Goal: Task Accomplishment & Management: Complete application form

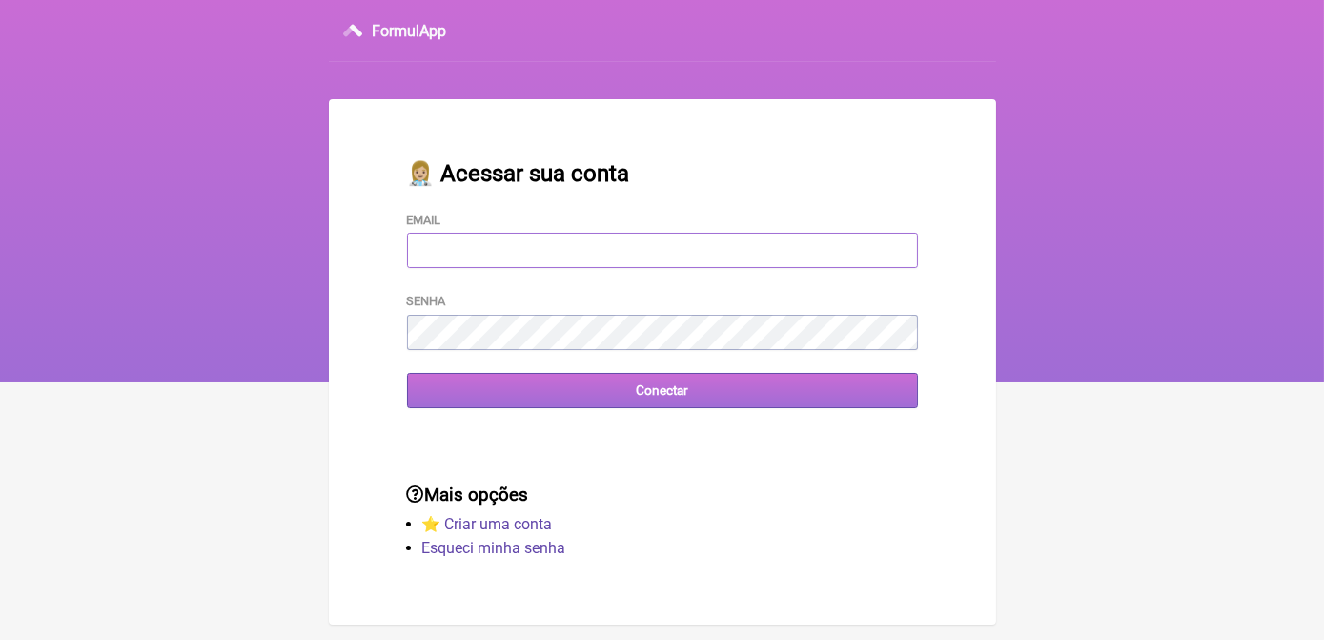
type input "terapiasveronicadias@gmail.com"
click at [648, 390] on input "Conectar" at bounding box center [662, 390] width 511 height 35
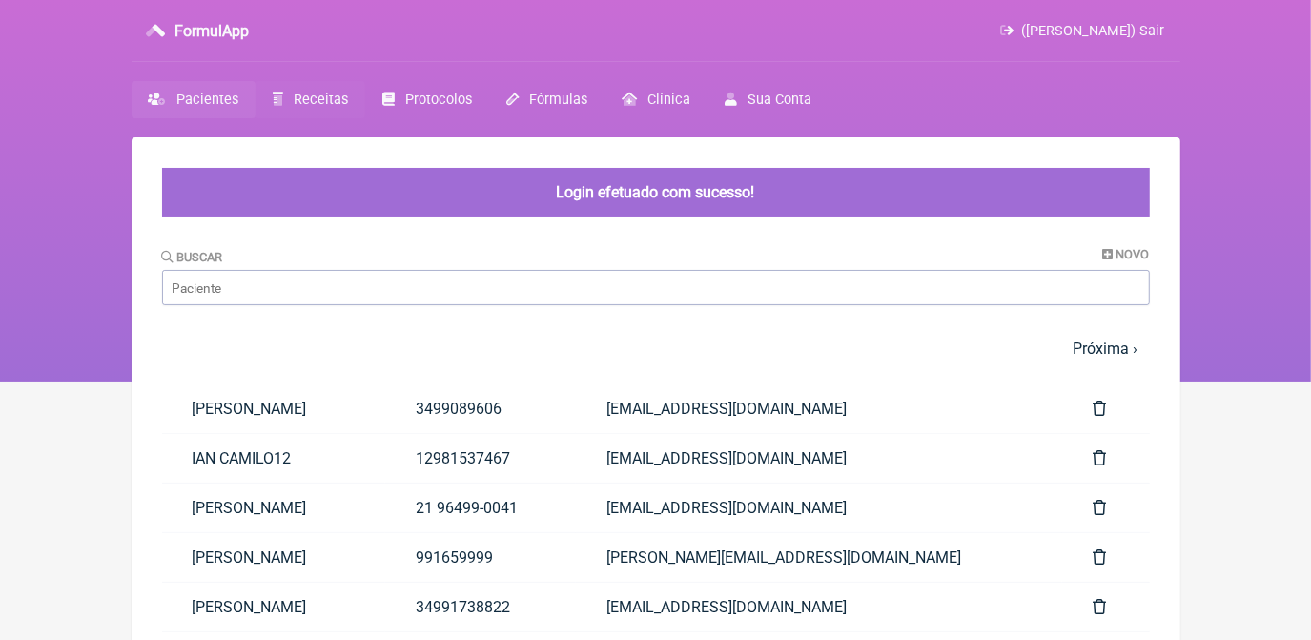
click at [314, 92] on span "Receitas" at bounding box center [321, 100] width 54 height 16
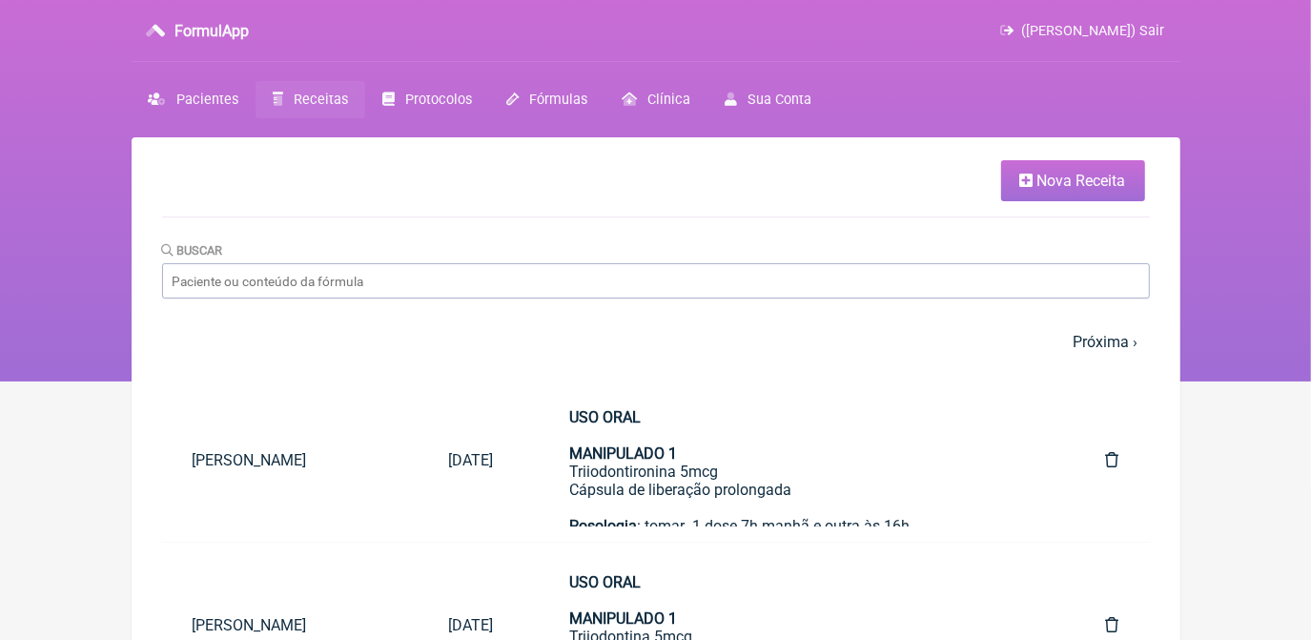
click at [1011, 181] on link "Nova Receita" at bounding box center [1073, 180] width 144 height 41
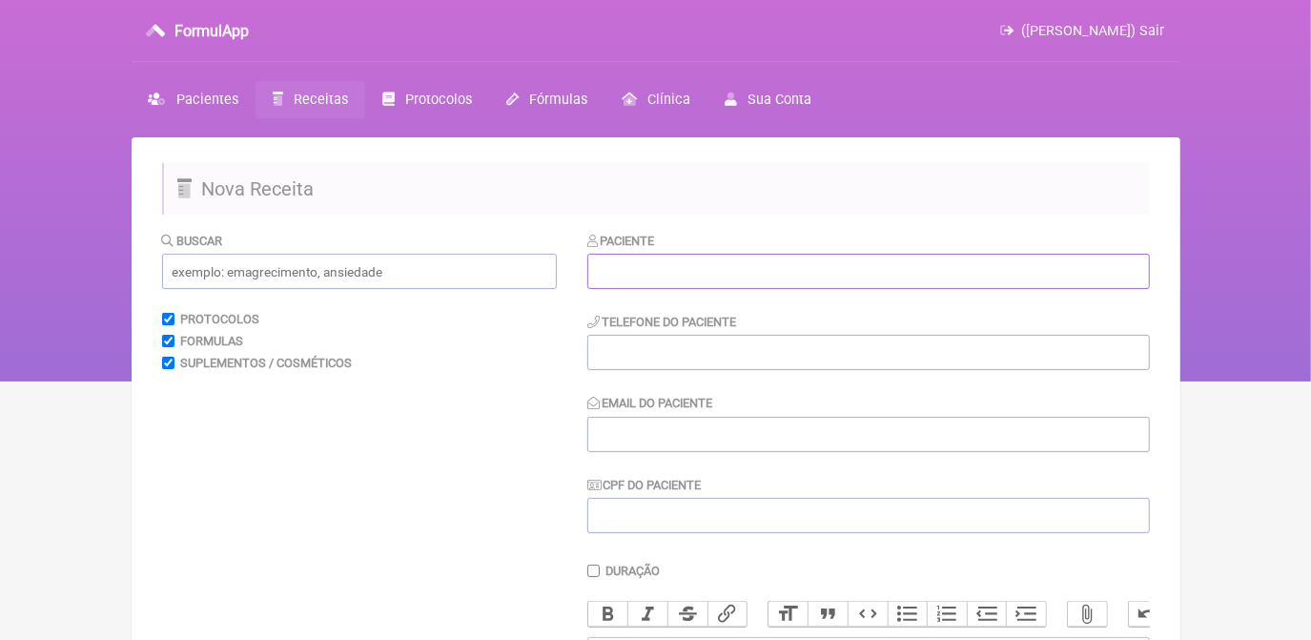
click at [884, 268] on input "text" at bounding box center [868, 271] width 563 height 35
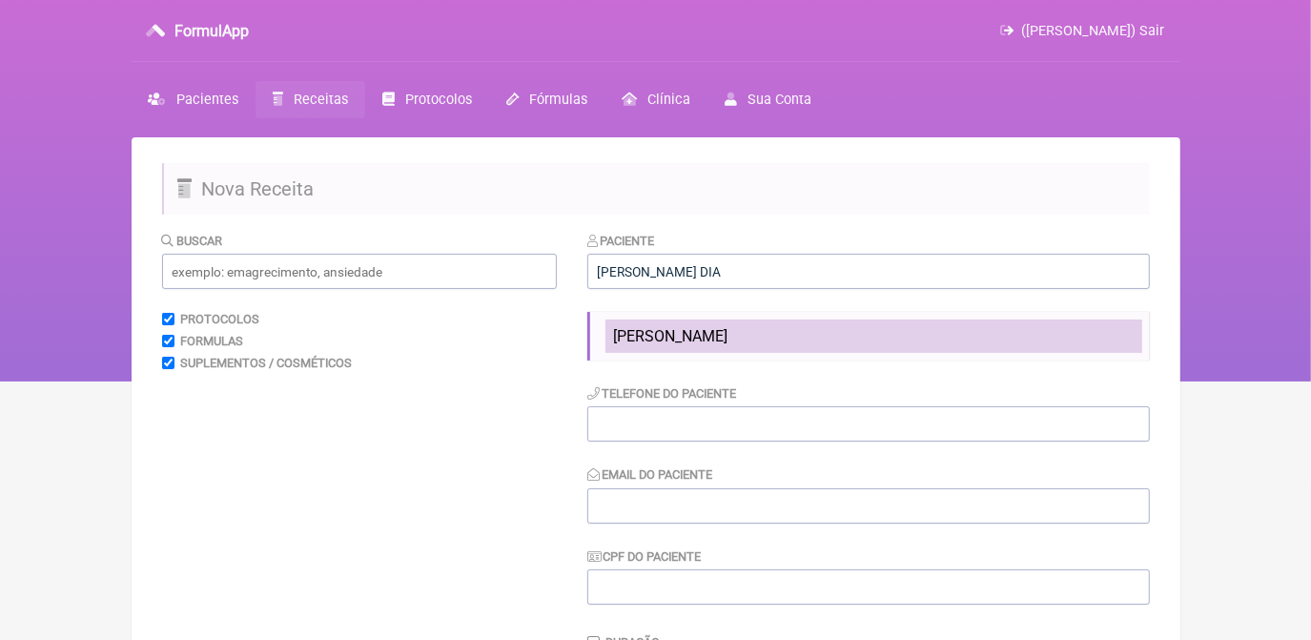
click at [851, 329] on li "NAYARA ALMEIDA DIAS" at bounding box center [874, 335] width 537 height 33
type input "NAYARA ALMEIDA DIAS"
type input "3499089606"
type input "veronicaadias22@gmail.com"
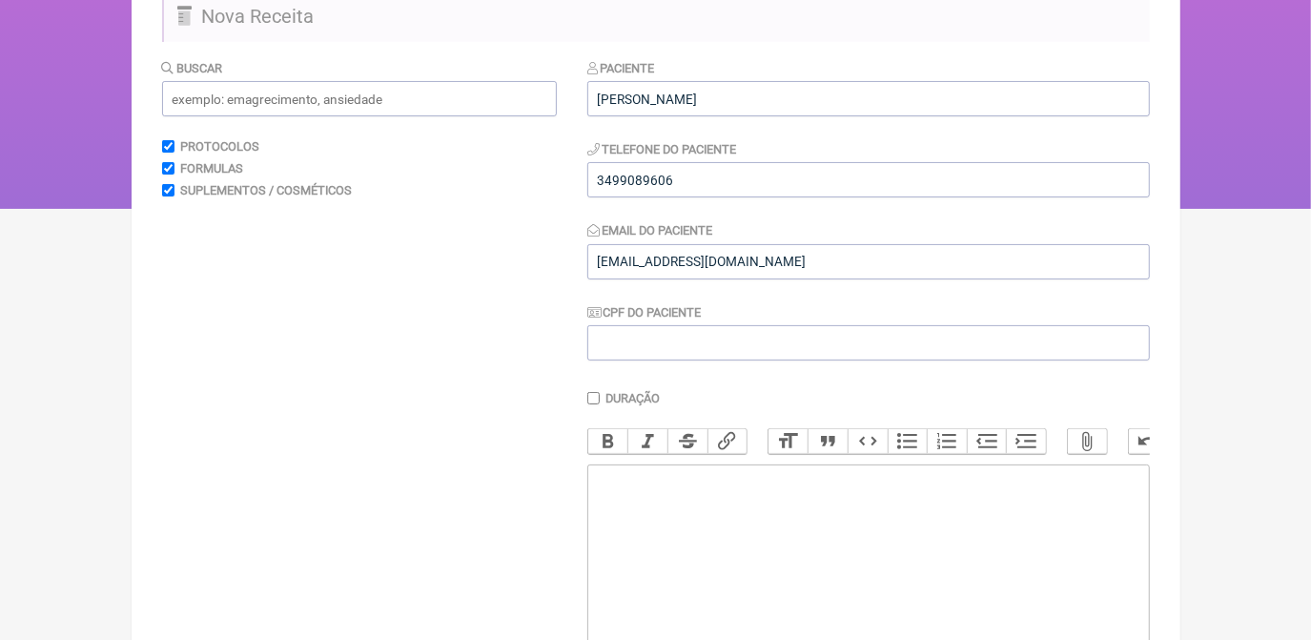
scroll to position [173, 0]
click at [840, 506] on trix-editor at bounding box center [868, 578] width 563 height 229
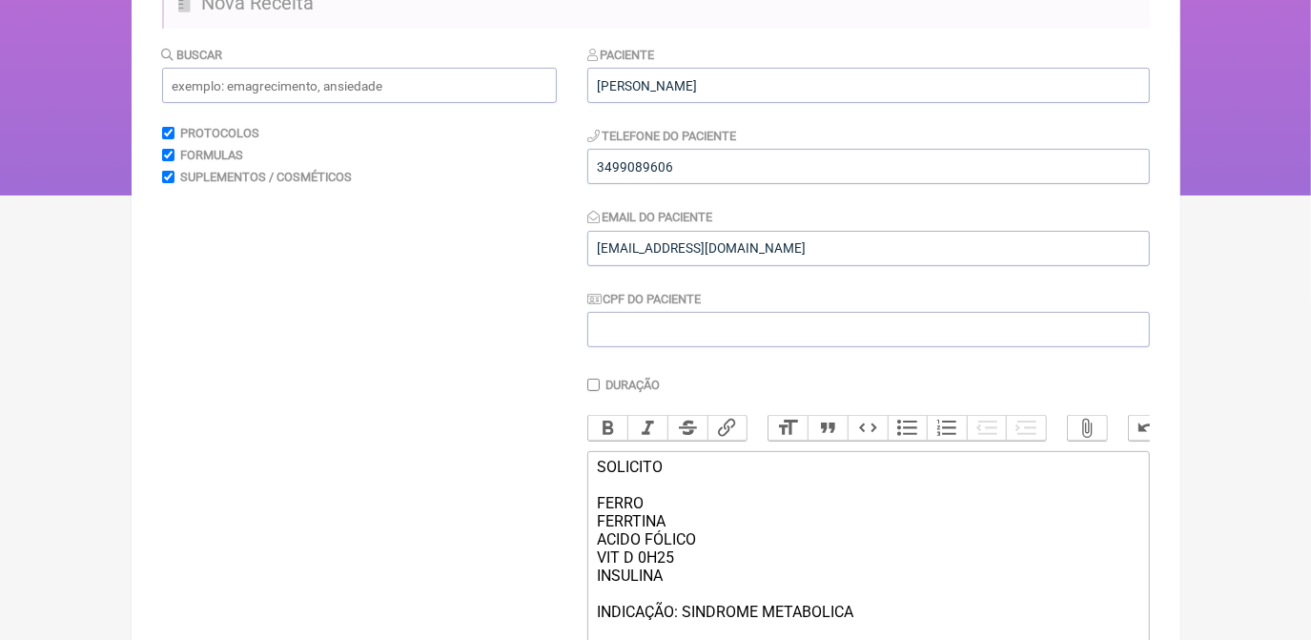
type trix-editor "<div>SOLICITO<br><br>FERRO<br>FERRTINA<br>ACIDO FÓLICO<br>VIT D 0H25&nbsp;<br>I…"
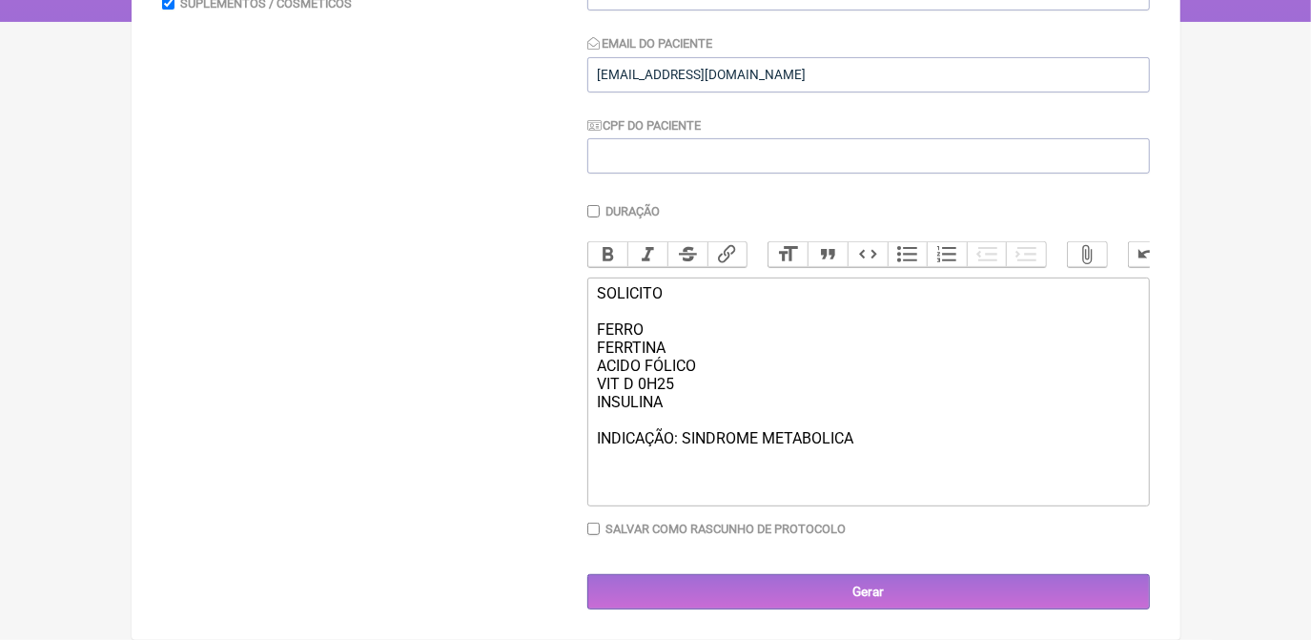
scroll to position [374, 0]
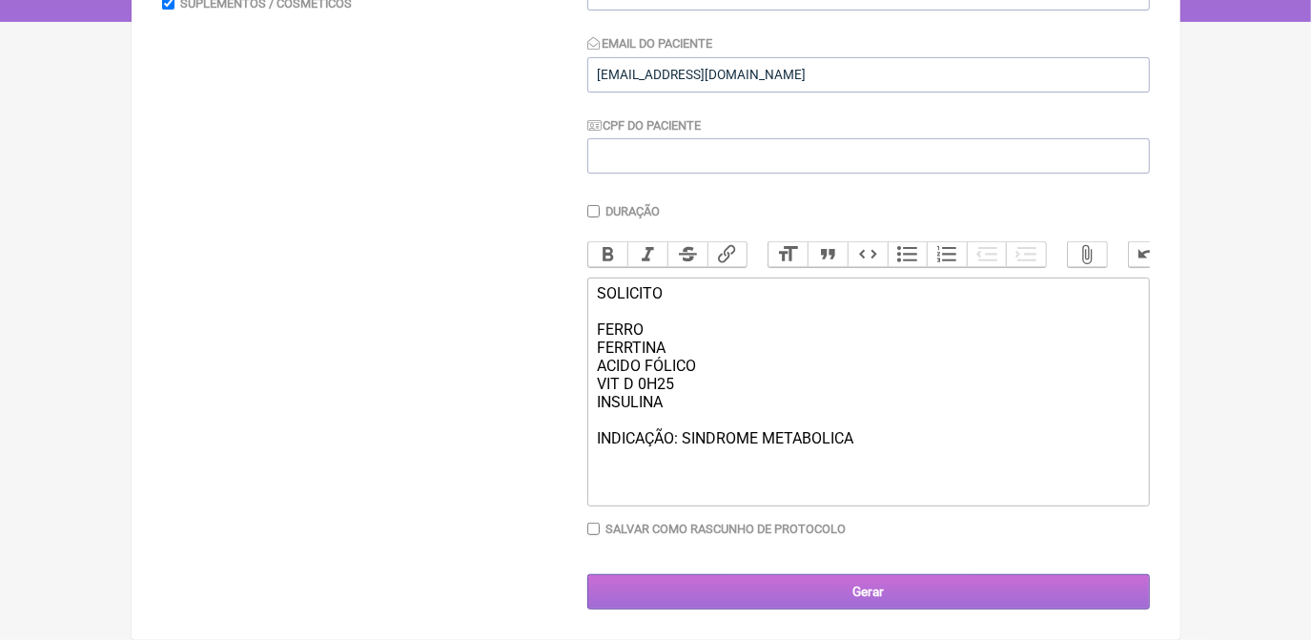
click at [874, 591] on input "Gerar" at bounding box center [868, 591] width 563 height 35
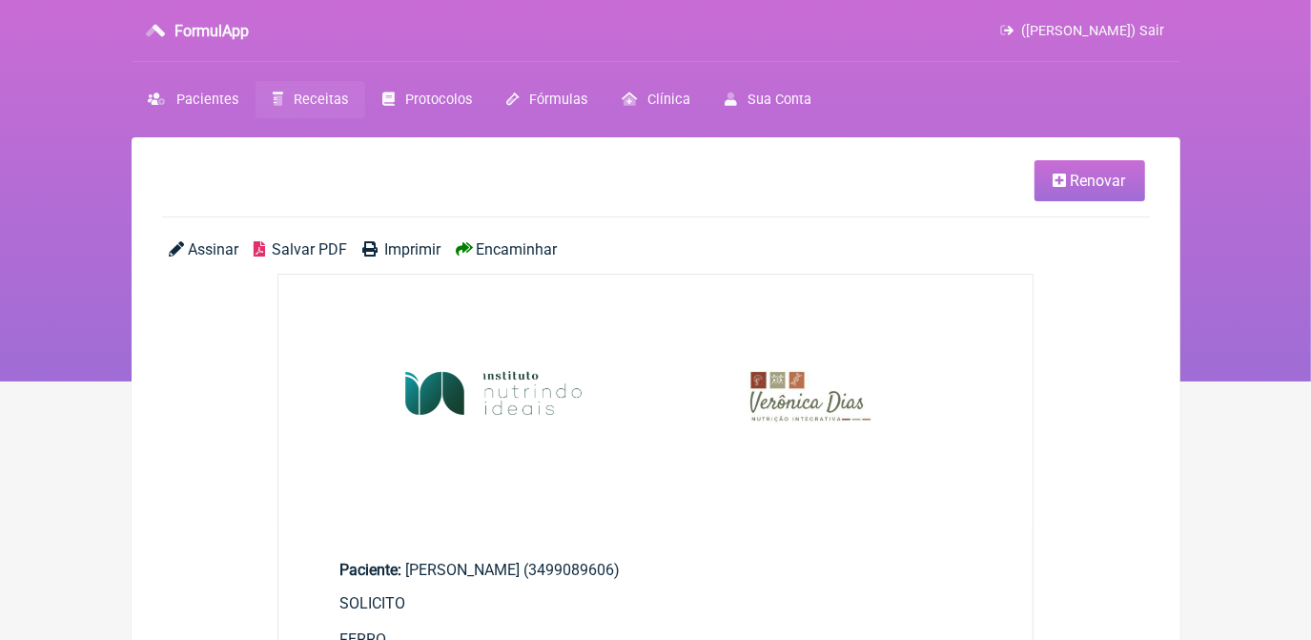
click at [333, 246] on span "Salvar PDF" at bounding box center [309, 249] width 75 height 18
click at [333, 96] on span "Receitas" at bounding box center [321, 100] width 54 height 16
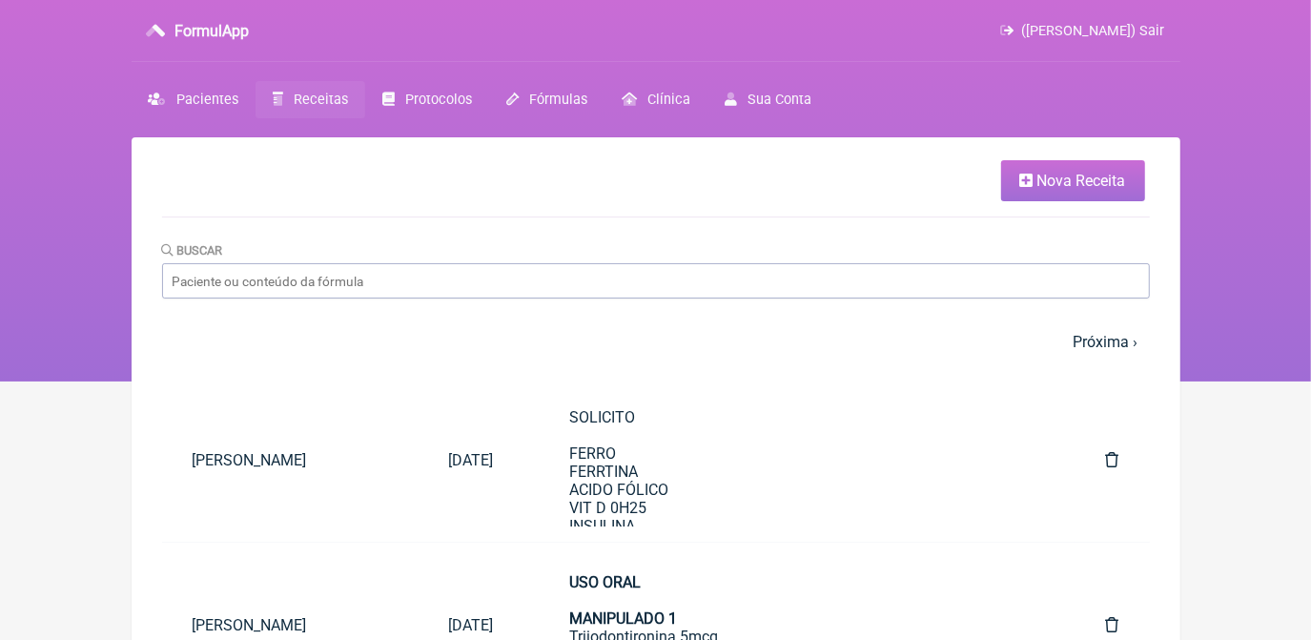
click at [1062, 184] on span "Nova Receita" at bounding box center [1081, 181] width 89 height 18
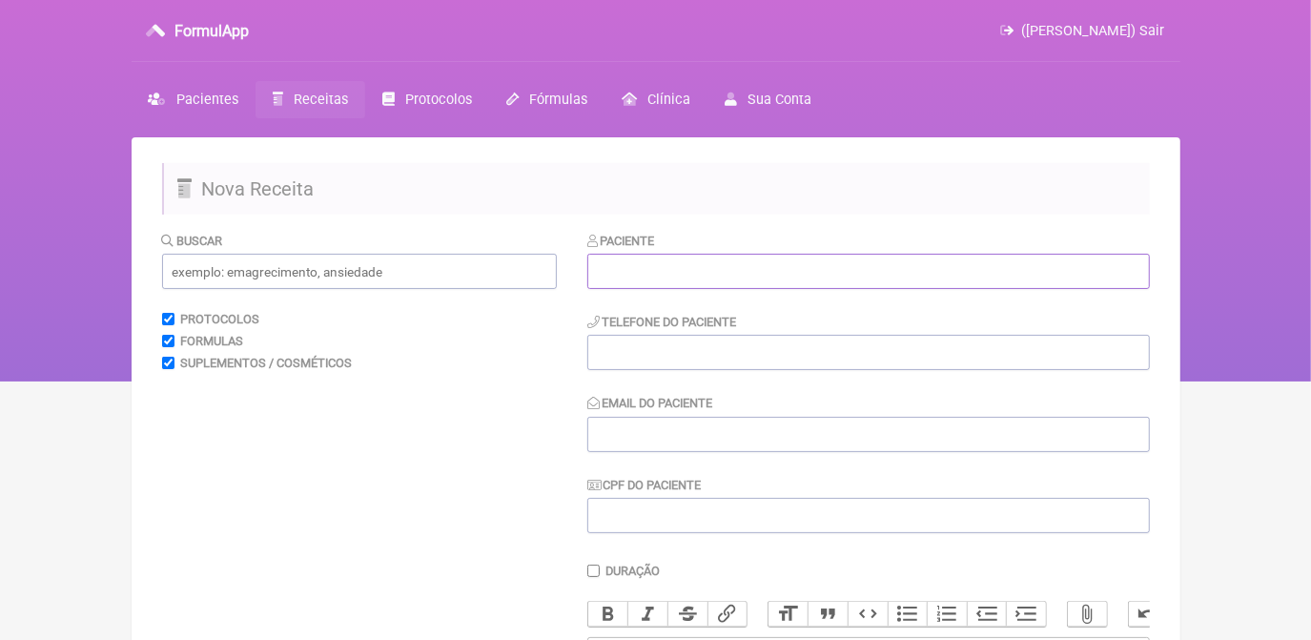
click at [643, 277] on input "text" at bounding box center [868, 271] width 563 height 35
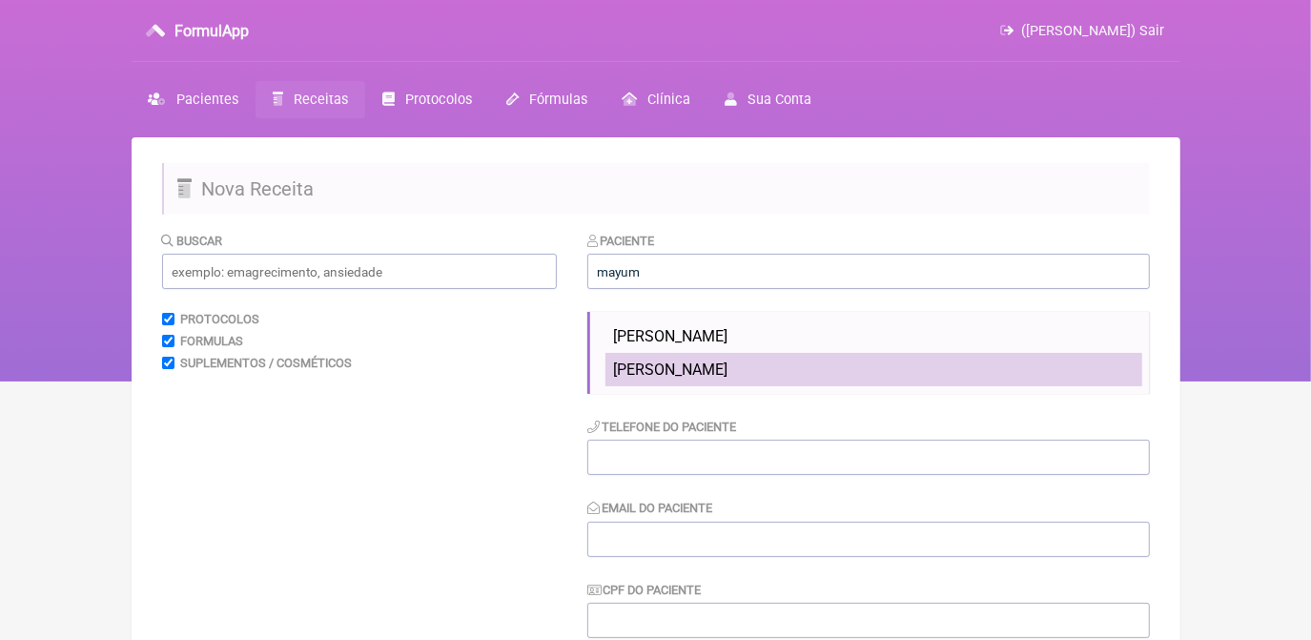
click at [694, 362] on span "[PERSON_NAME]" at bounding box center [670, 369] width 114 height 18
type input "[PERSON_NAME]"
type input "34 988528072"
type input "[EMAIL_ADDRESS][DOMAIN_NAME]"
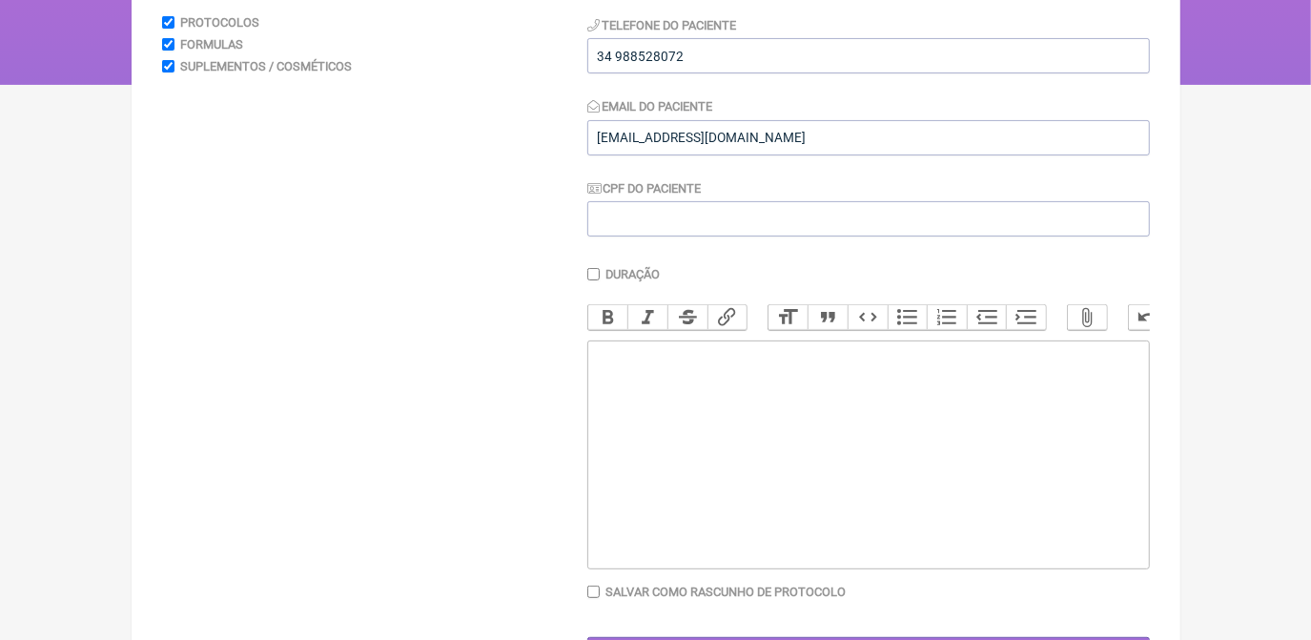
scroll to position [346, 0]
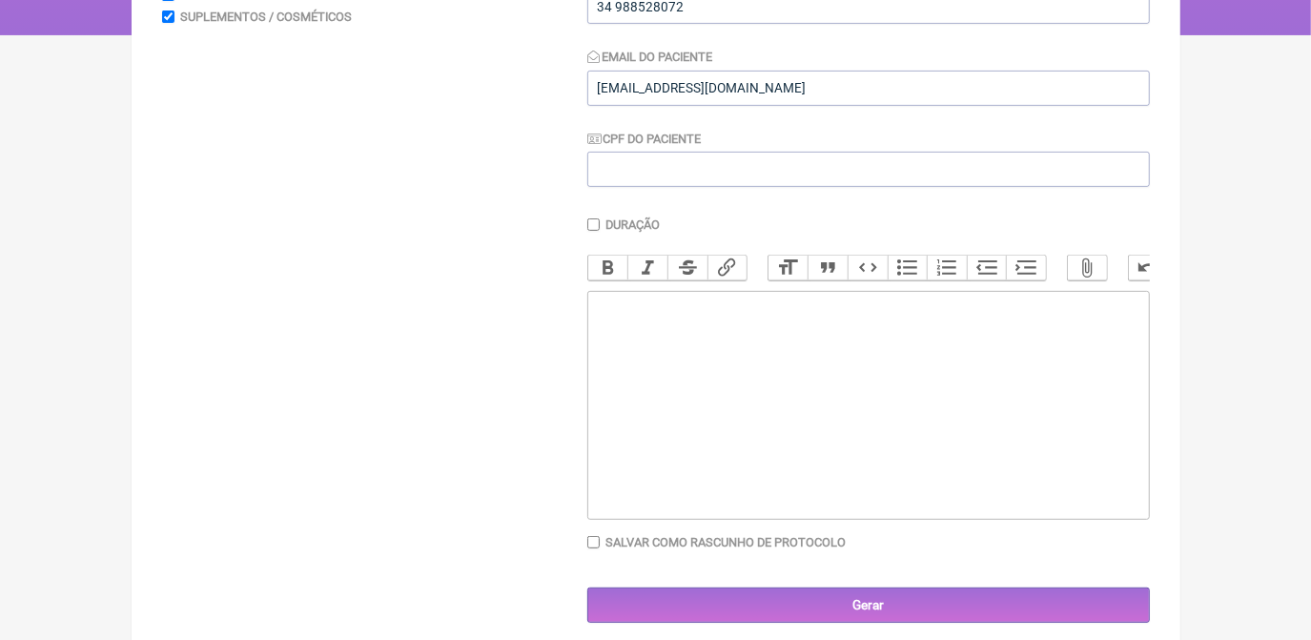
click at [699, 387] on trix-editor at bounding box center [868, 405] width 563 height 229
type trix-editor "<div>s</div>"
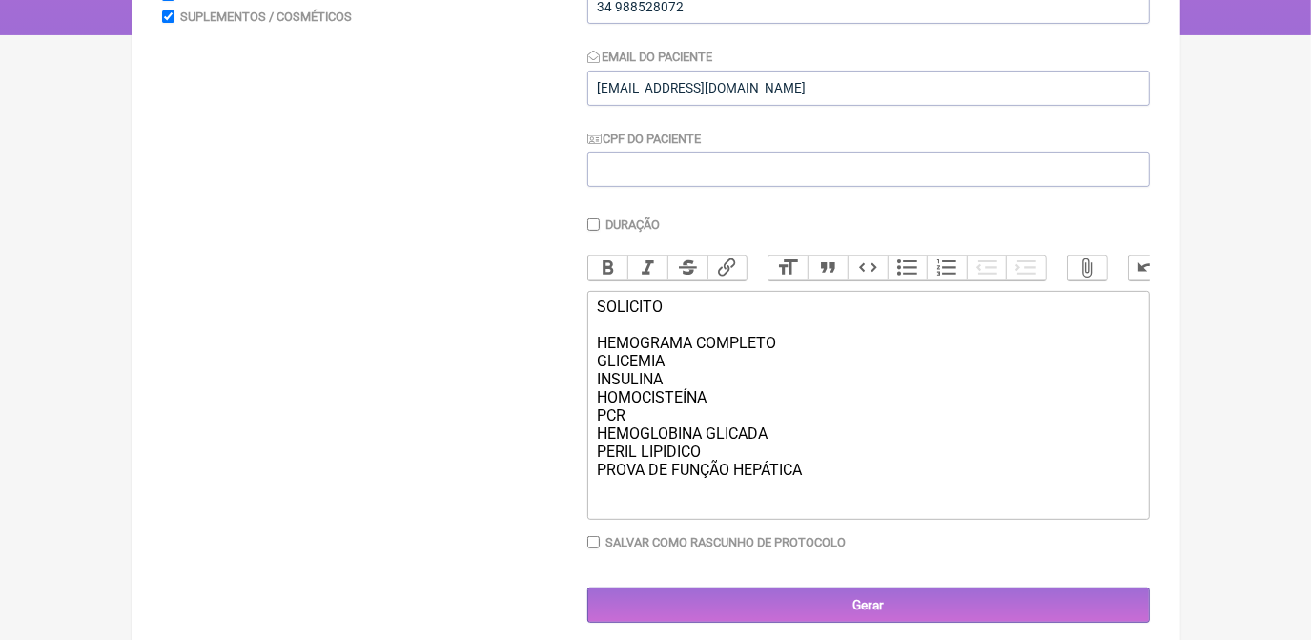
click at [682, 349] on div "SOLICITO HEMOGRAMA COMPLETO GLICEMIA INSULINA HOMOCISTEÍNA PCR HEMOGLOBINA GLIC…" at bounding box center [868, 397] width 542 height 199
click at [666, 344] on div "SOLICITO HEMOGRAMA COMPLETO GLICEMIA INSULINA HOMOCISTEÍNA PCR HEMOGLOBINA GLIC…" at bounding box center [868, 397] width 542 height 199
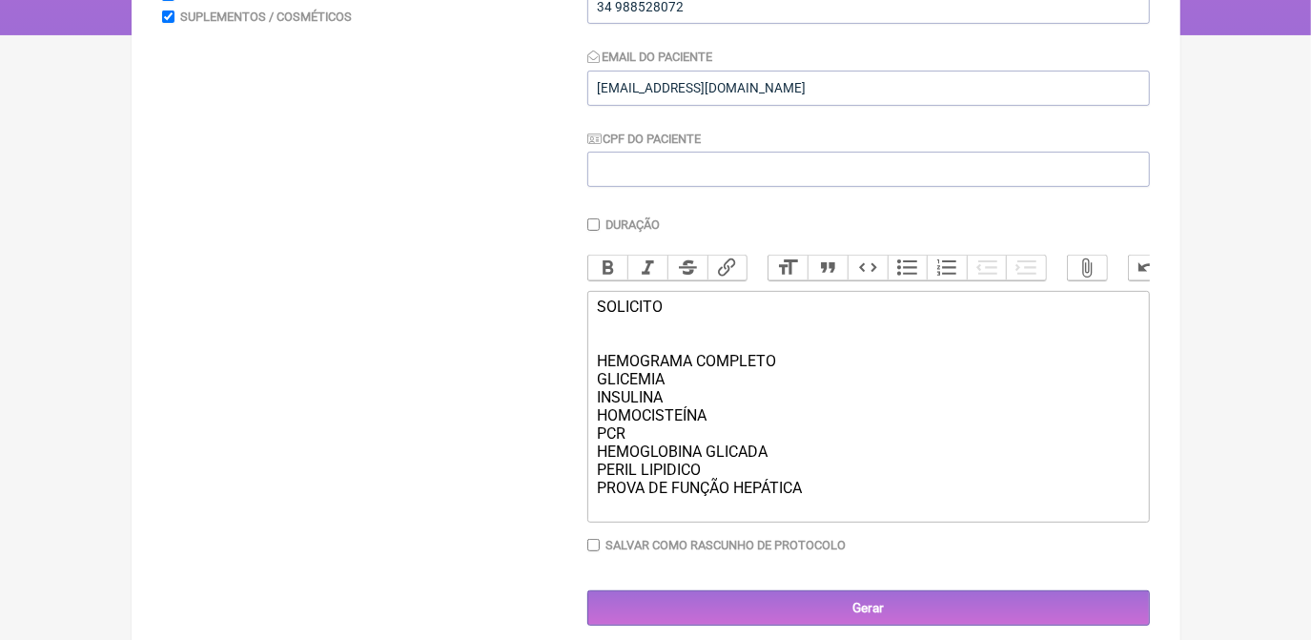
click at [826, 512] on div "SOLICITO HEMOGRAMA COMPLETO GLICEMIA INSULINA HOMOCISTEÍNA PCR HEMOGLOBINA GLIC…" at bounding box center [868, 406] width 542 height 217
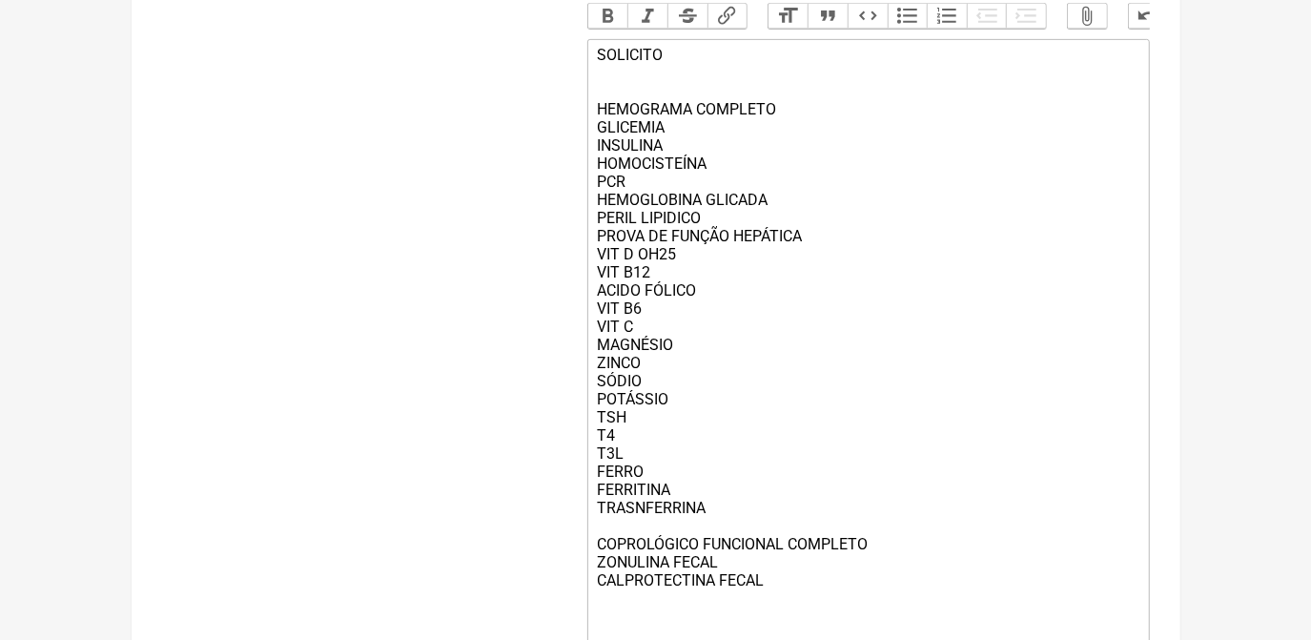
scroll to position [617, 0]
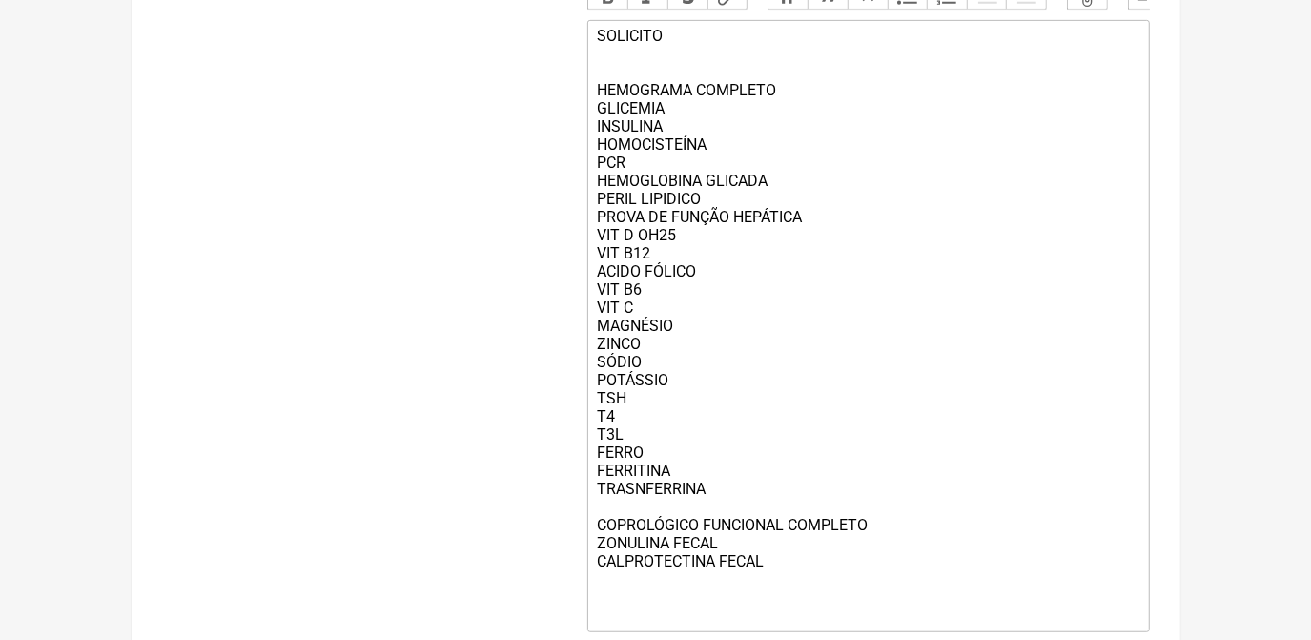
type trix-editor "<div>SOLICITO<br><br><br>HEMOGRAMA COMPLETO<br>GLICEMIA&nbsp;<br>INSULINA<br>HO…"
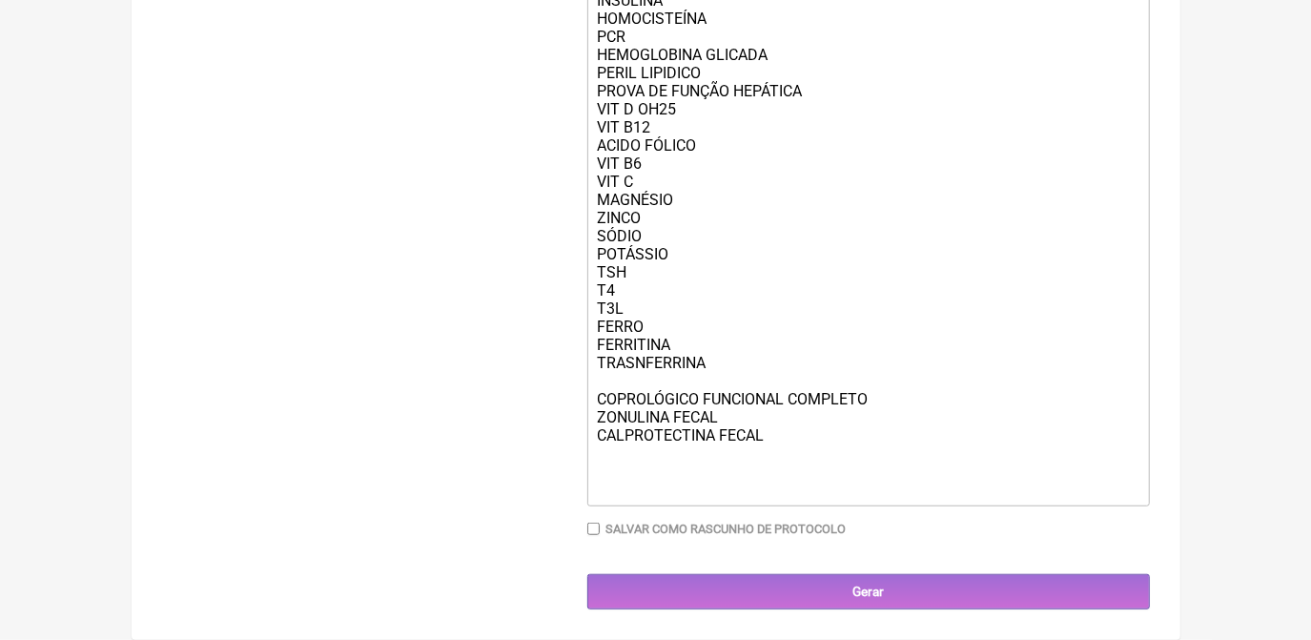
scroll to position [775, 0]
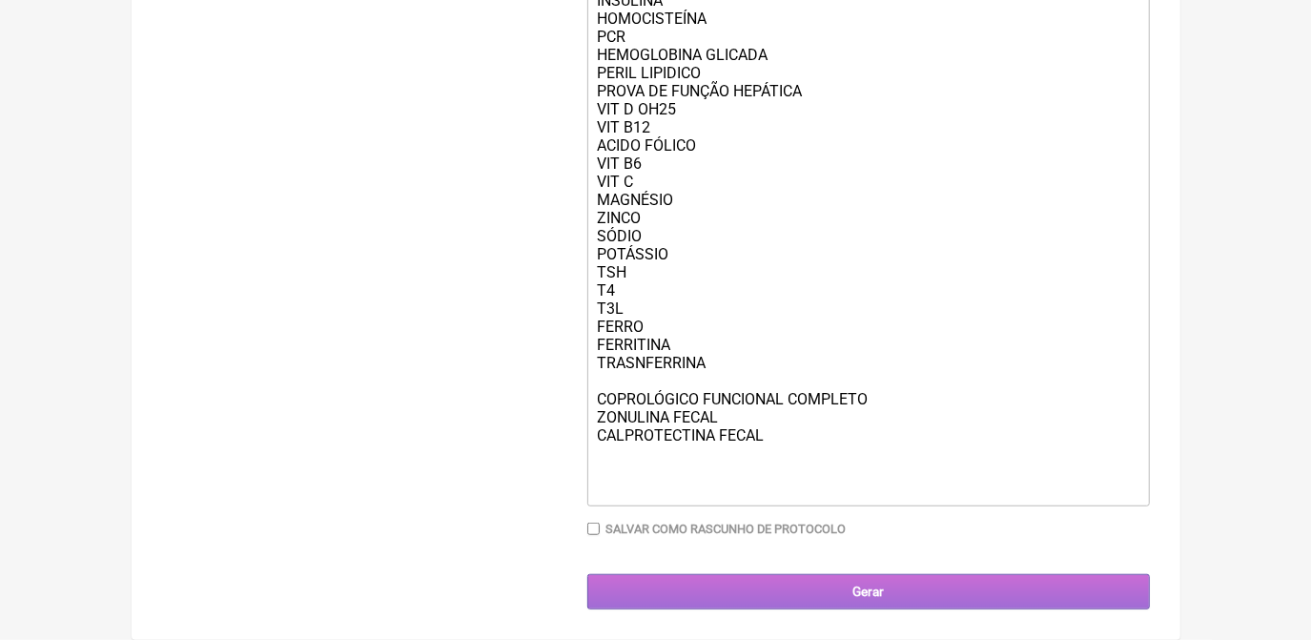
click at [879, 598] on input "Gerar" at bounding box center [868, 591] width 563 height 35
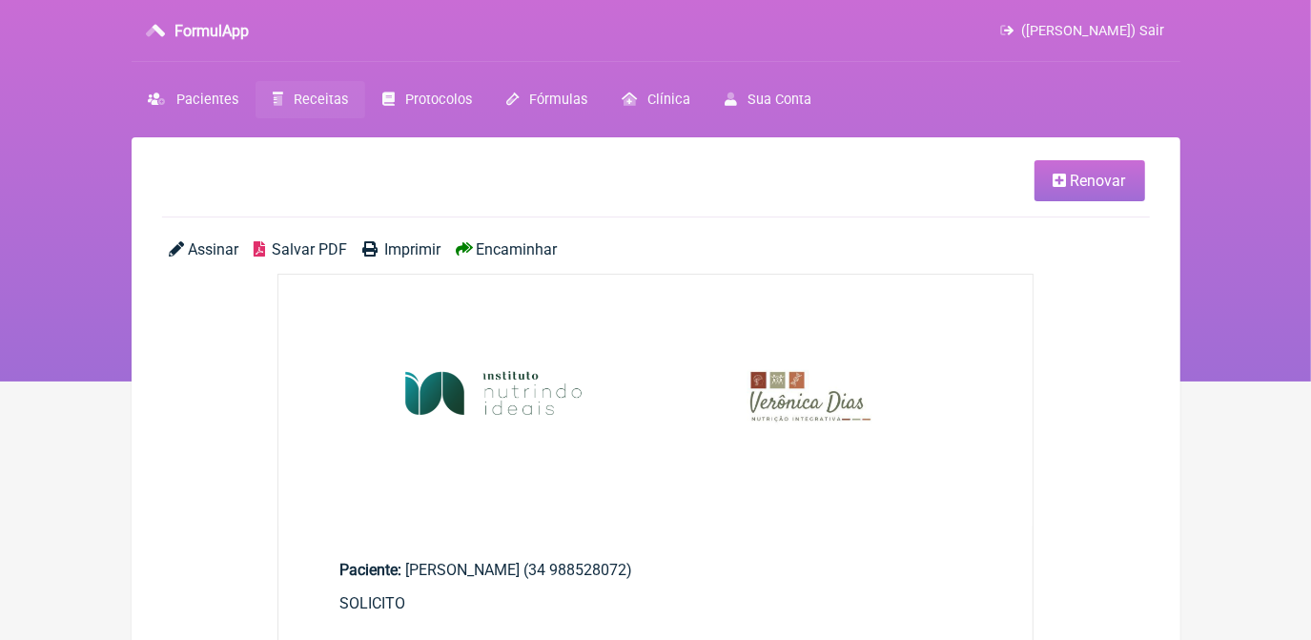
click at [312, 251] on span "Salvar PDF" at bounding box center [309, 249] width 75 height 18
click at [351, 95] on link "Receitas" at bounding box center [311, 99] width 110 height 37
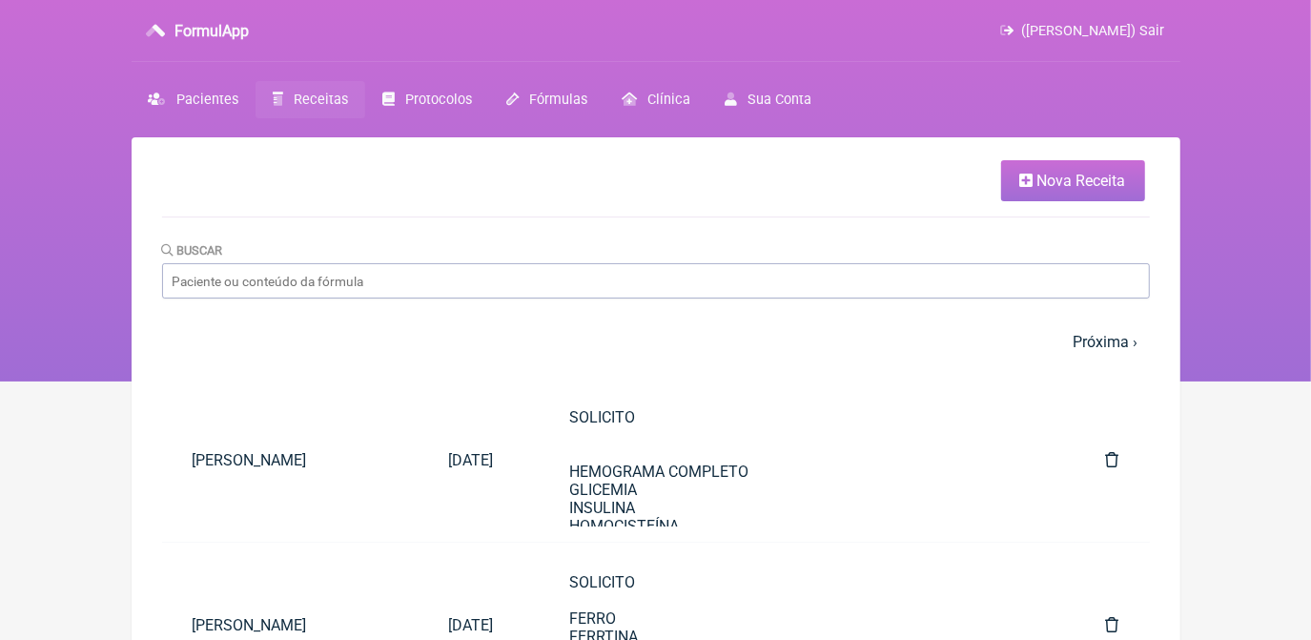
click at [1068, 192] on link "Nova Receita" at bounding box center [1073, 180] width 144 height 41
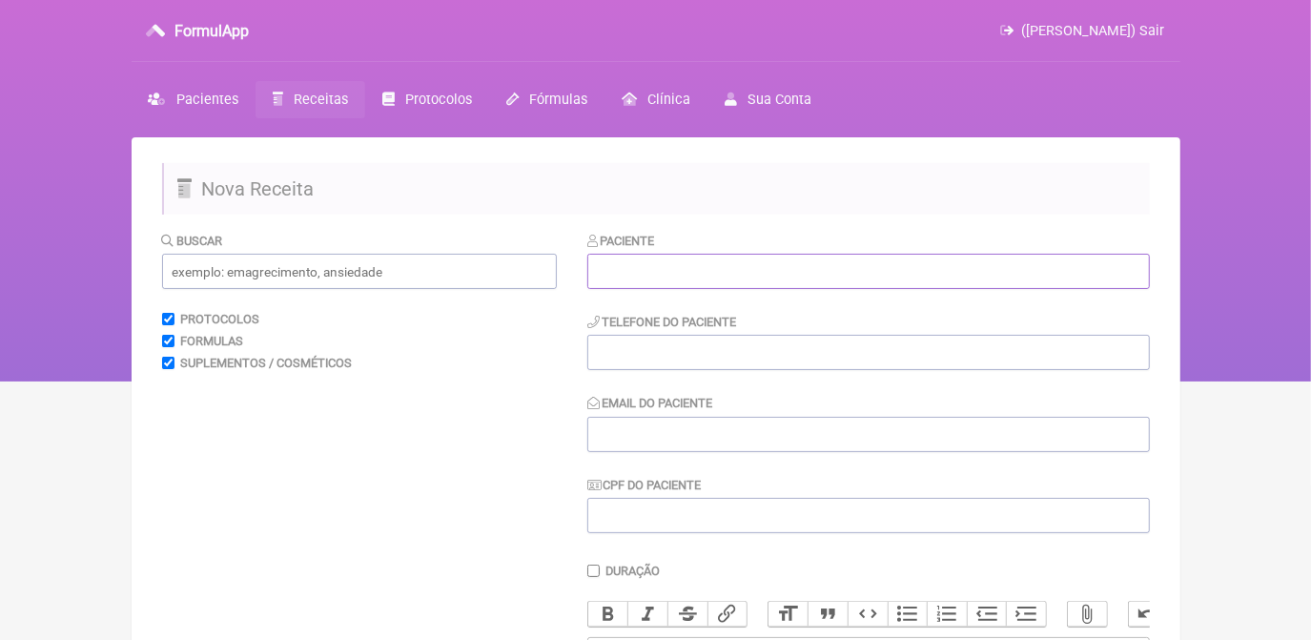
click at [841, 270] on input "text" at bounding box center [868, 271] width 563 height 35
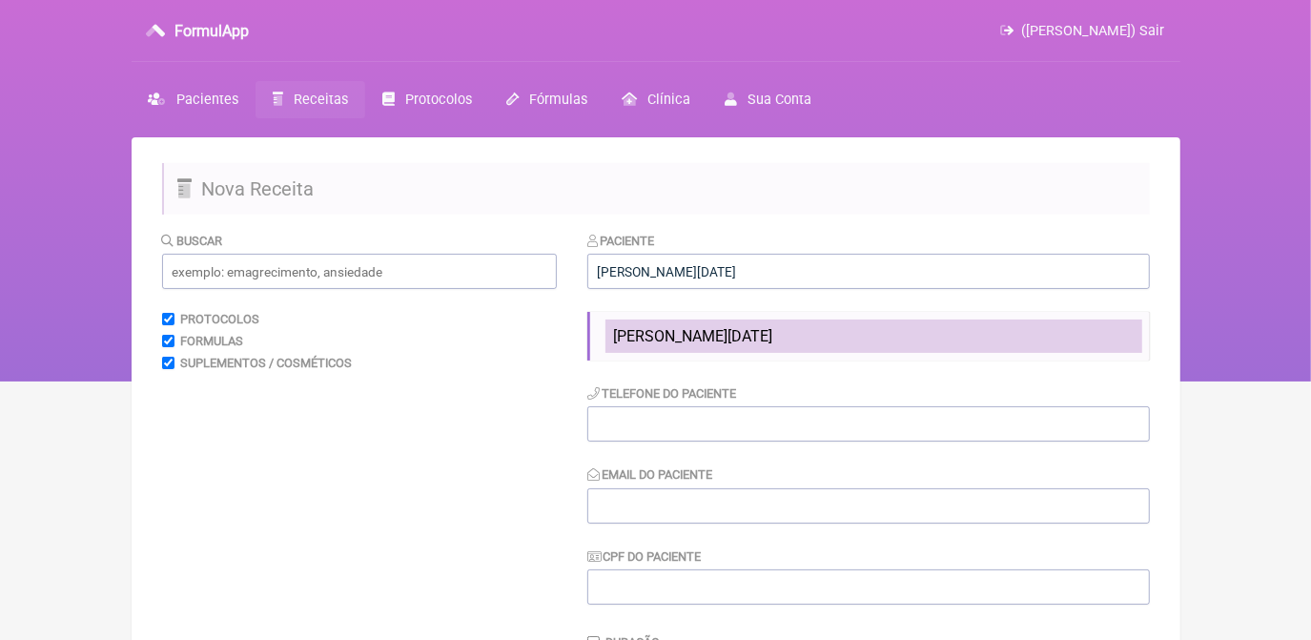
click at [772, 344] on span "SANDRA LUCIA DE ALMEIDA" at bounding box center [692, 336] width 159 height 18
type input "SANDRA LUCIA DE ALMEIDA"
type input "34991738822"
type input "sandralalmeida@gmail.com"
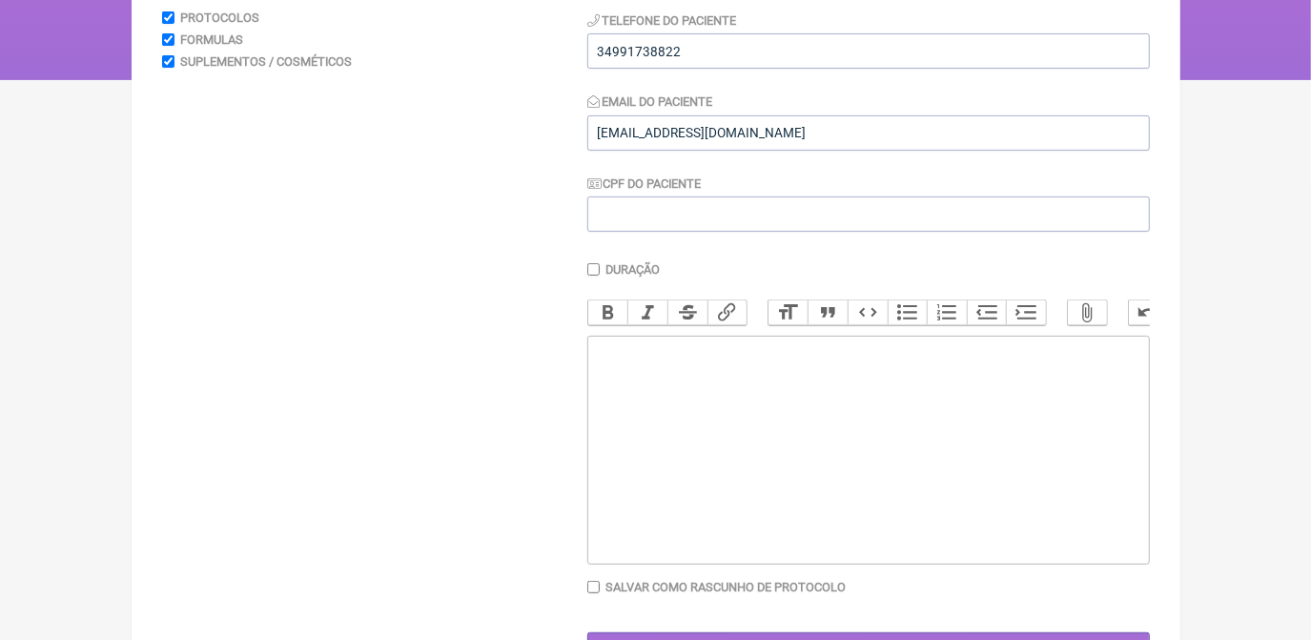
scroll to position [305, 0]
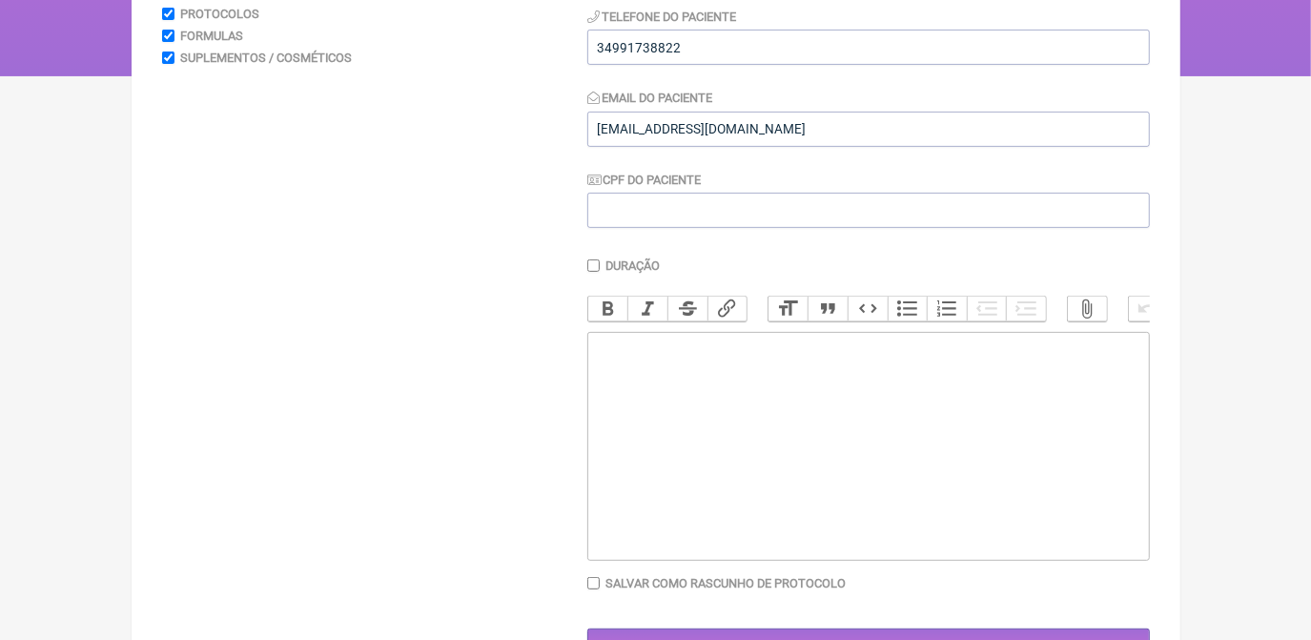
click at [1001, 398] on trix-editor at bounding box center [868, 446] width 563 height 229
type trix-editor "<div>u</div>"
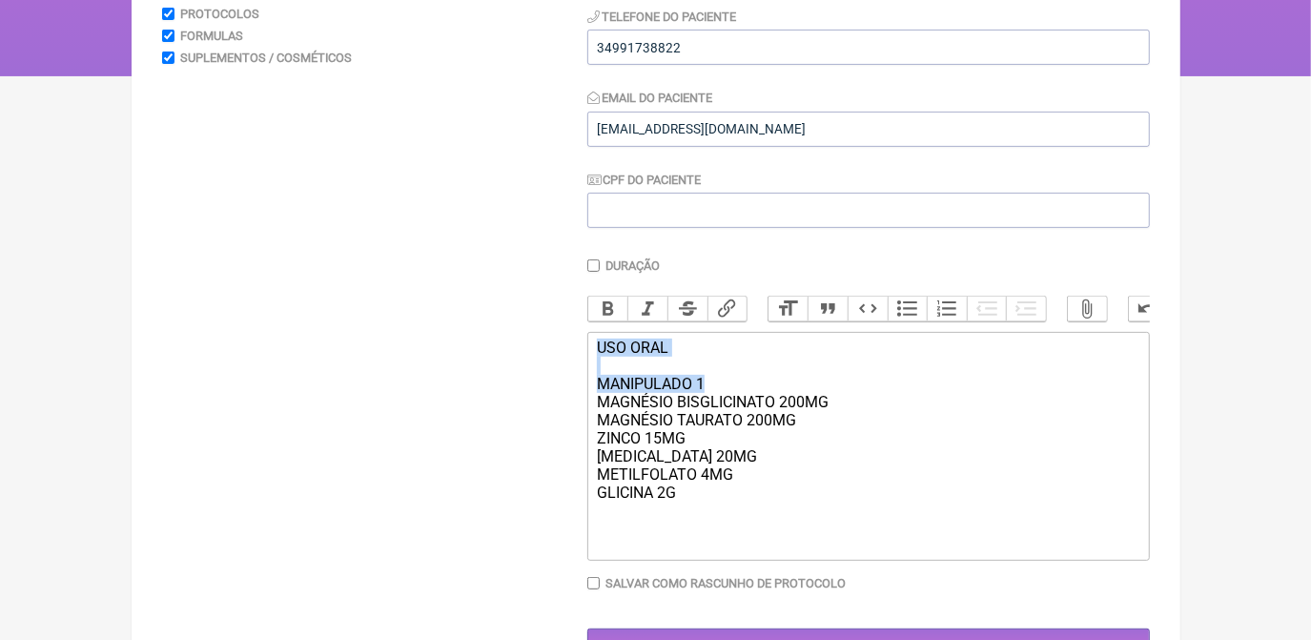
drag, startPoint x: 593, startPoint y: 359, endPoint x: 708, endPoint y: 402, distance: 122.5
click at [708, 402] on trix-editor "USO ORAL MANIPULADO 1 MAGNÉSIO BISGLICINATO 200MG MAGNÉSIO TAURATO 200MG ZINCO …" at bounding box center [868, 446] width 563 height 229
click at [605, 301] on button "Bold" at bounding box center [608, 309] width 40 height 25
click at [804, 511] on div "USO ORAL MANIPULADO 1 MAGNÉSIO BISGLICINATO 200MG MAGNÉSIO TAURATO 200MG ZINCO …" at bounding box center [868, 429] width 542 height 181
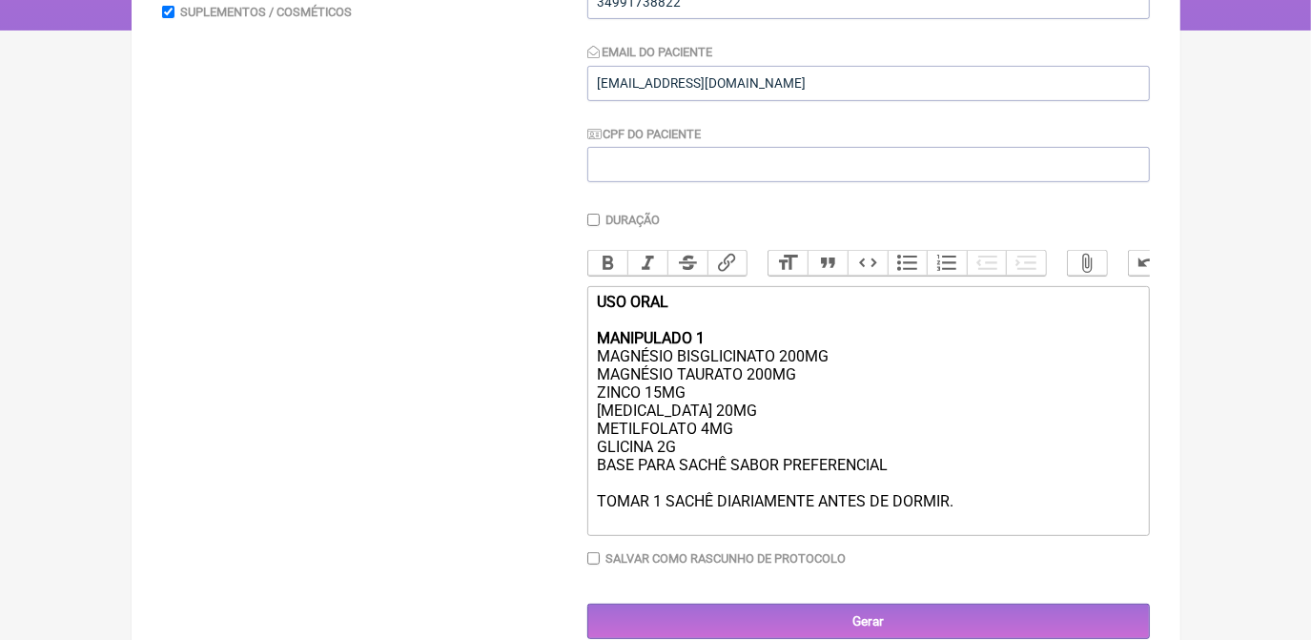
scroll to position [401, 0]
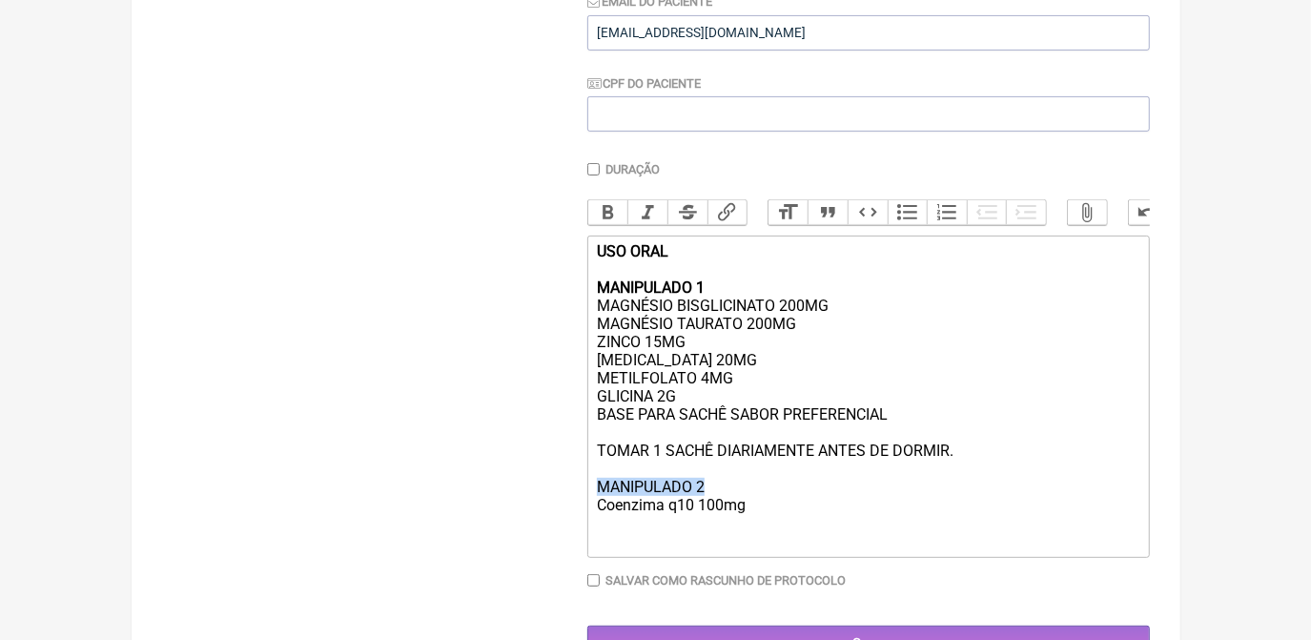
drag, startPoint x: 599, startPoint y: 508, endPoint x: 729, endPoint y: 502, distance: 130.8
click at [729, 502] on div "USO ORAL MANIPULADO 1 MAGNÉSIO BISGLICINATO 200MG MAGNÉSIO TAURATO 200MG ZINCO …" at bounding box center [868, 396] width 542 height 308
click at [610, 216] on button "Bold" at bounding box center [608, 212] width 40 height 25
click at [774, 536] on div "USO ORAL MANIPULADO 1 MAGNÉSIO BISGLICINATO 200MG MAGNÉSIO TAURATO 200MG ZINCO …" at bounding box center [868, 396] width 542 height 308
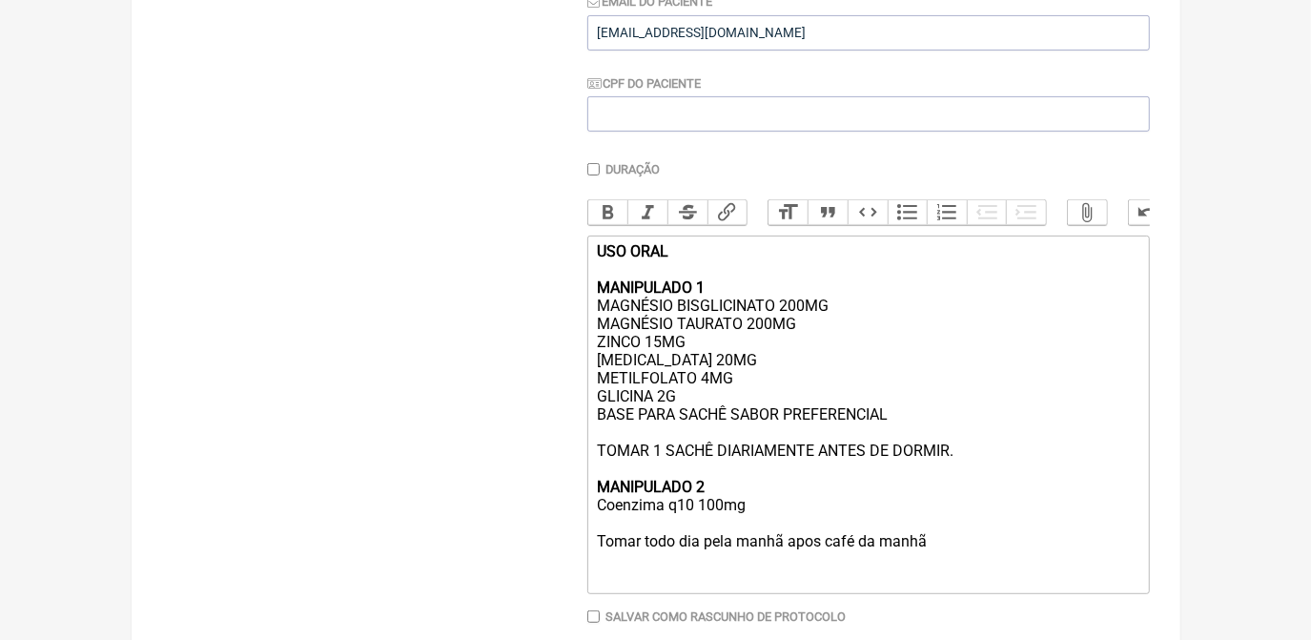
type trix-editor "<div><strong>USO ORAL<br><br>MANIPULADO 1</strong><br>MAGNÉSIO BISGLICINATO 200…"
click at [712, 526] on div "USO ORAL MANIPULADO 1 MAGNÉSIO BISGLICINATO 200MG MAGNÉSIO TAURATO 200MG ZINCO …" at bounding box center [868, 414] width 542 height 344
click at [788, 527] on div "USO ORAL MANIPULADO 1 MAGNÉSIO BISGLICINATO 200MG MAGNÉSIO TAURATO 200MG ZINCO …" at bounding box center [868, 414] width 542 height 344
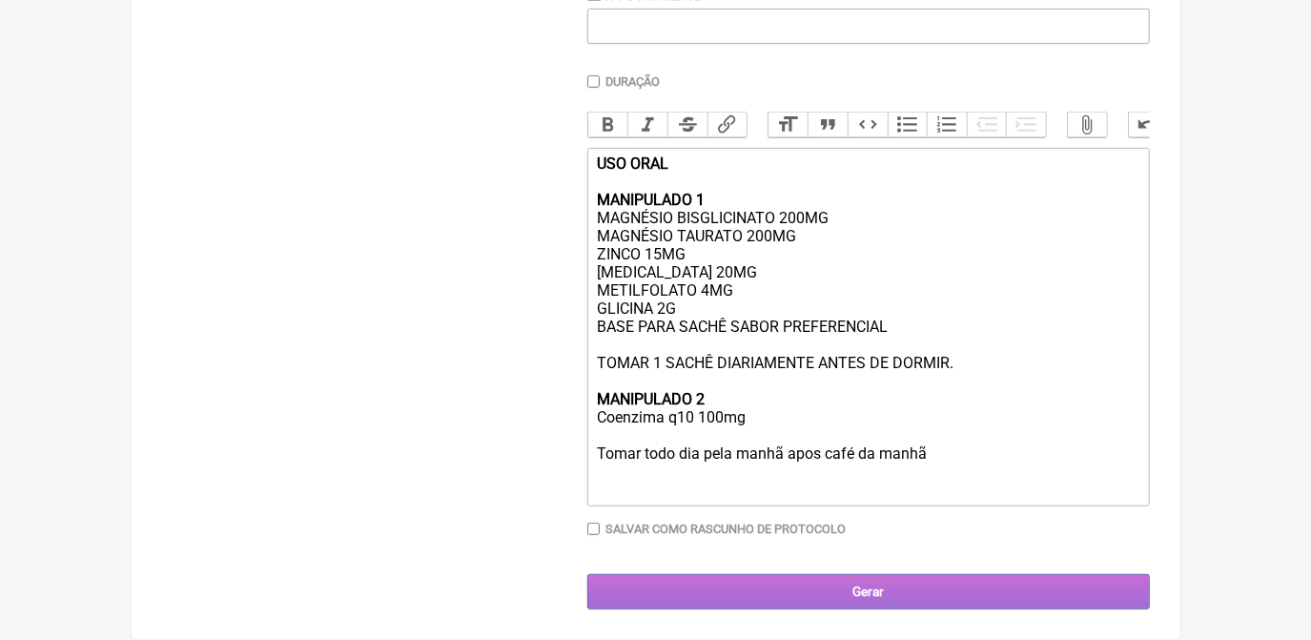
click at [1024, 580] on input "Gerar" at bounding box center [868, 591] width 563 height 35
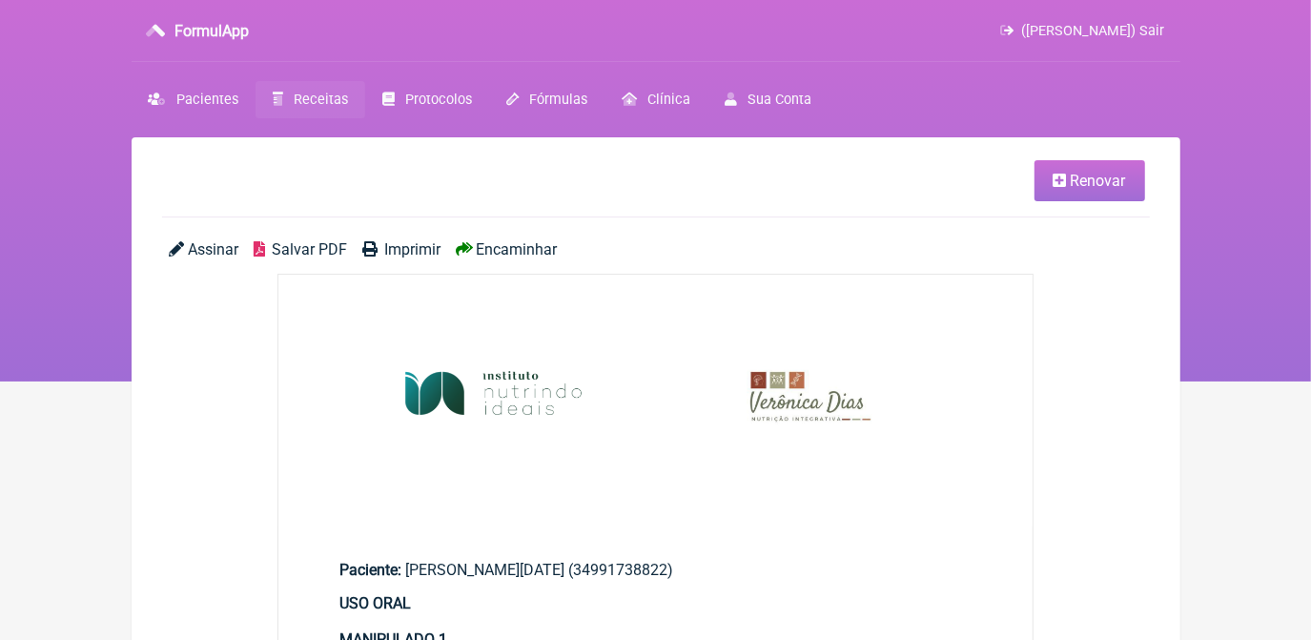
click at [321, 241] on span "Salvar PDF" at bounding box center [309, 249] width 75 height 18
